Goal: Information Seeking & Learning: Learn about a topic

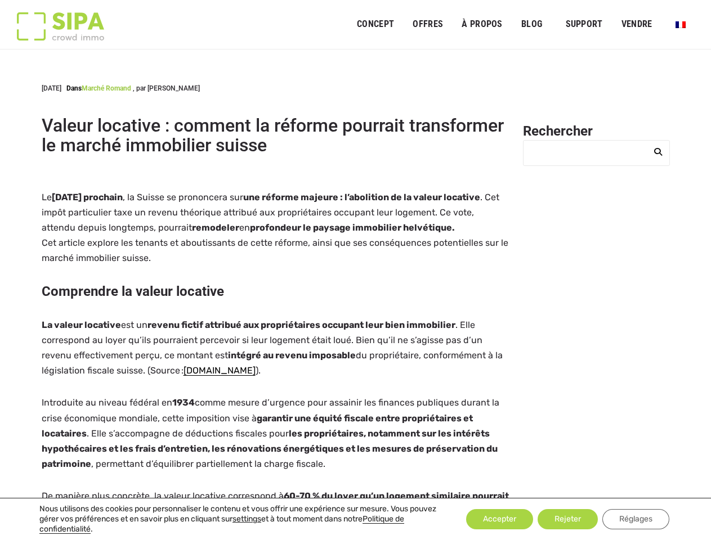
click at [428, 24] on link "OFFRES" at bounding box center [427, 24] width 45 height 25
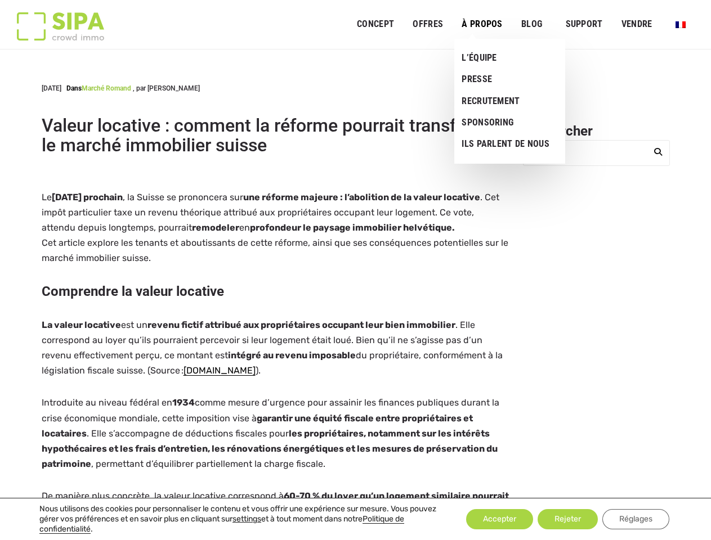
click at [482, 24] on link "À PROPOS" at bounding box center [482, 24] width 56 height 25
click at [584, 24] on link "SUPPORT" at bounding box center [584, 24] width 52 height 25
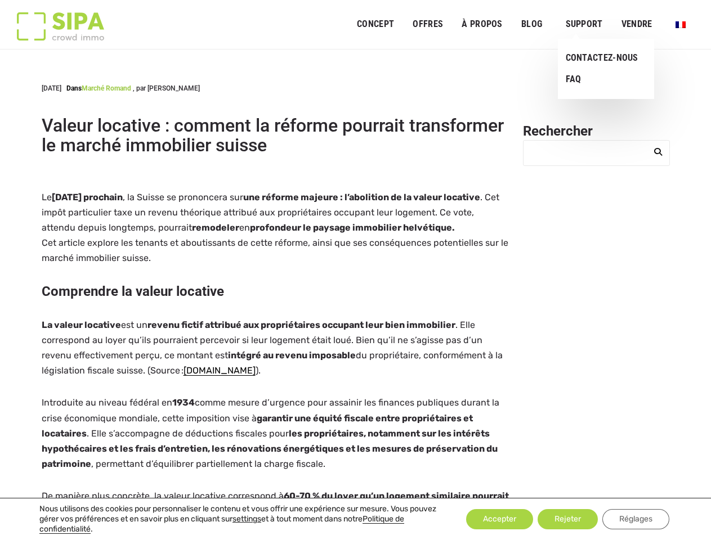
click at [658, 151] on icon "submit" at bounding box center [658, 152] width 8 height 8
click at [246, 519] on button "settings" at bounding box center [246, 519] width 29 height 10
click at [567, 519] on div "Loading... Fermer les réglages des cookies GDPR Résumé de la politique de confi…" at bounding box center [355, 270] width 711 height 540
click at [635, 519] on div "Fermer les réglages des cookies GDPR Résumé de la politique de confidentialité …" at bounding box center [355, 270] width 711 height 540
